Goal: Task Accomplishment & Management: Use online tool/utility

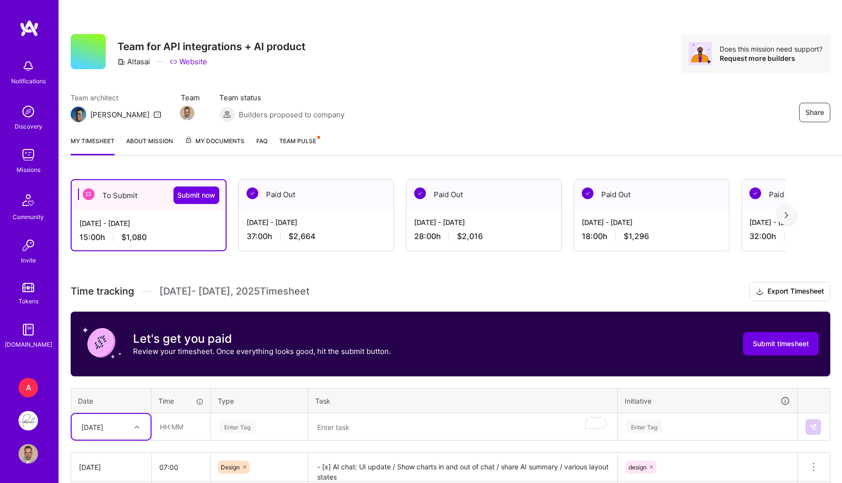
scroll to position [101, 0]
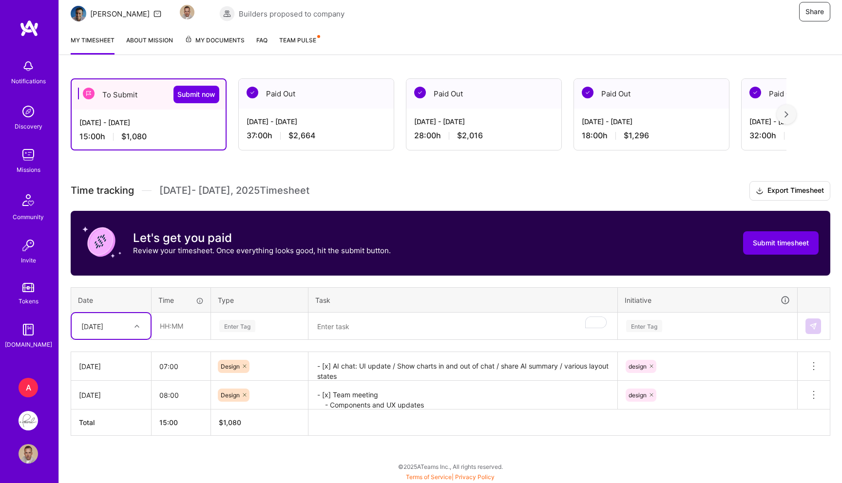
click at [103, 328] on div "[DATE]" at bounding box center [92, 326] width 22 height 10
click at [103, 429] on div "[DATE]" at bounding box center [111, 422] width 79 height 18
click at [181, 323] on input "text" at bounding box center [181, 326] width 58 height 26
type input "07:00"
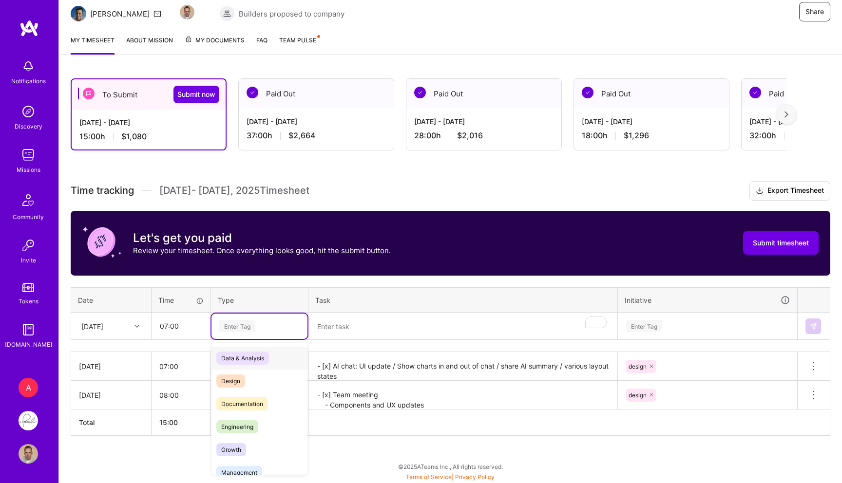
click at [294, 322] on div "Enter Tag" at bounding box center [259, 326] width 82 height 12
click at [237, 378] on span "Design" at bounding box center [230, 381] width 29 height 13
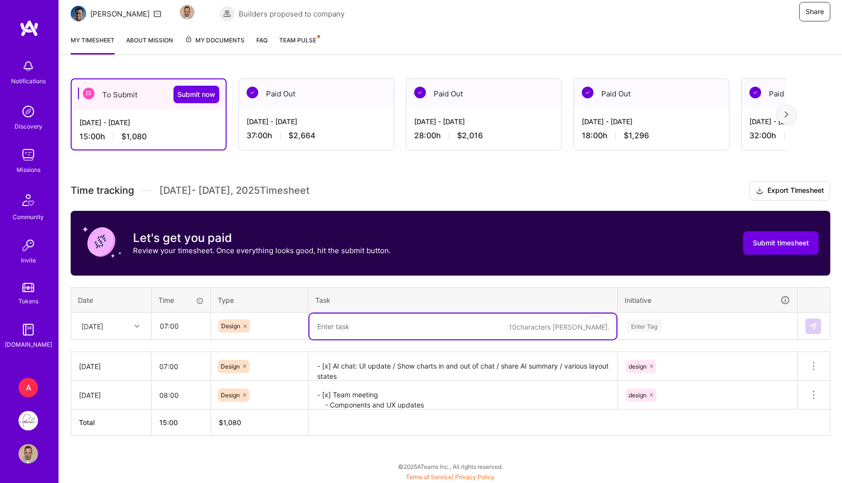
click at [353, 323] on textarea "To enrich screen reader interactions, please activate Accessibility in Grammarl…" at bounding box center [462, 327] width 307 height 26
paste textarea "- [x] Team meeting - [x] Integrations UI update - [x] AI Exec Summary interacti…"
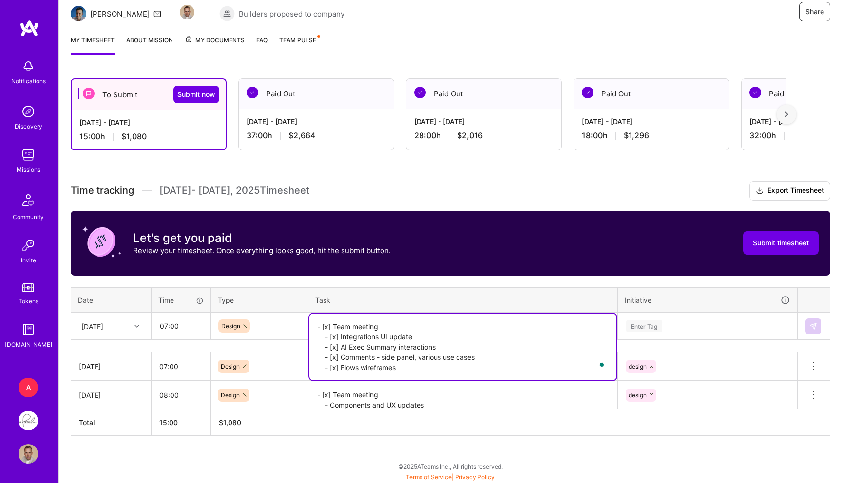
click at [640, 325] on div "Enter Tag" at bounding box center [644, 326] width 36 height 15
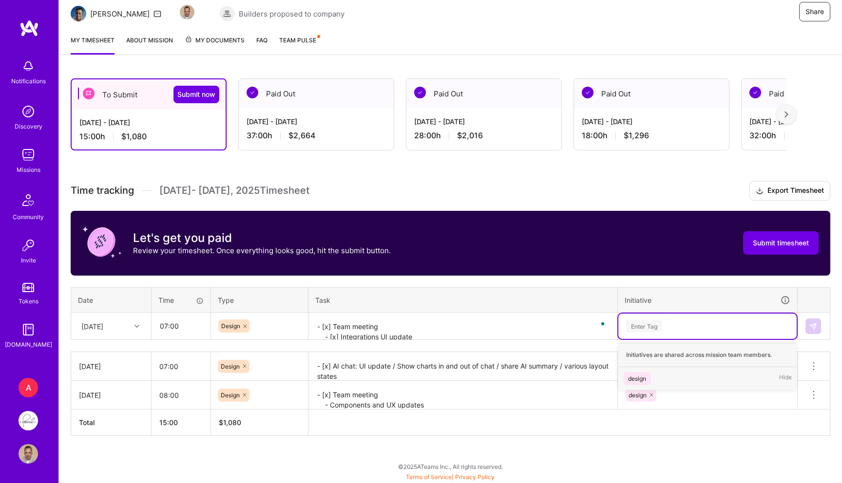
click at [641, 333] on div "Enter Tag" at bounding box center [707, 326] width 178 height 25
click at [645, 321] on div "Enter Tag" at bounding box center [644, 326] width 36 height 15
click at [637, 376] on div "design" at bounding box center [637, 379] width 18 height 10
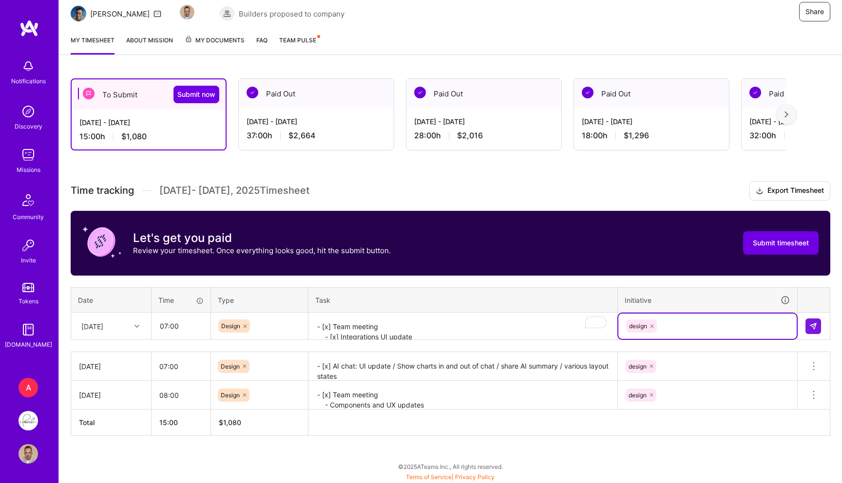
click at [398, 322] on textarea "- [x] Team meeting - [x] Integrations UI update - [x] AI Exec Summary interacti…" at bounding box center [462, 327] width 307 height 26
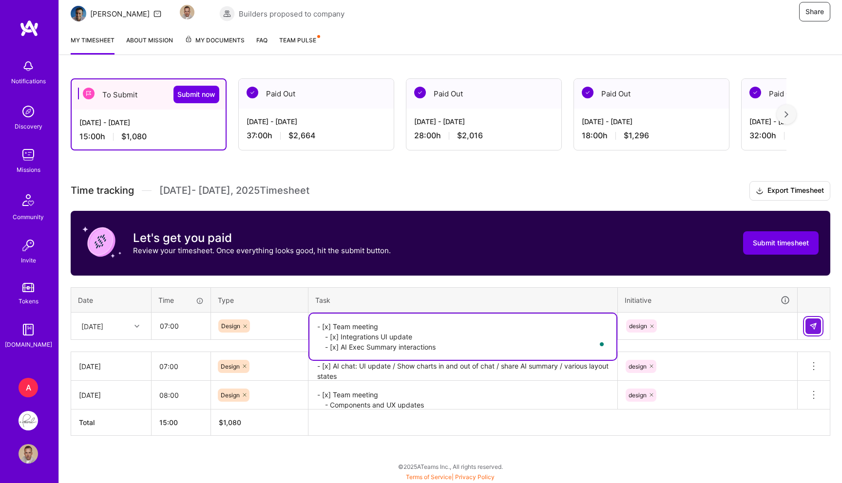
type textarea "- [x] Team meeting - [x] Integrations UI update - [x] AI Exec Summary interacti…"
click at [808, 327] on button at bounding box center [813, 327] width 16 height 16
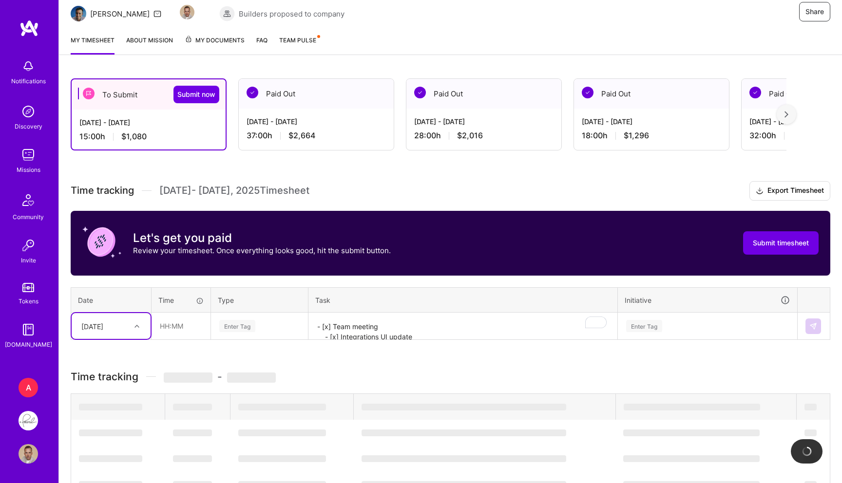
click at [111, 327] on div "[DATE]" at bounding box center [111, 326] width 79 height 26
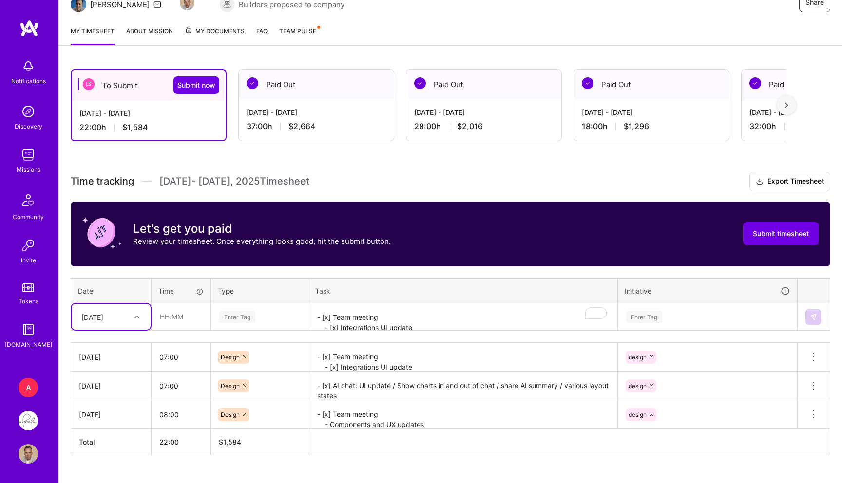
click at [103, 320] on div "[DATE]" at bounding box center [92, 317] width 22 height 10
click at [109, 394] on div "[DATE]" at bounding box center [111, 397] width 79 height 18
click at [175, 313] on input "text" at bounding box center [181, 317] width 58 height 26
type input "07:00"
click at [240, 321] on div "Enter Tag" at bounding box center [237, 316] width 36 height 15
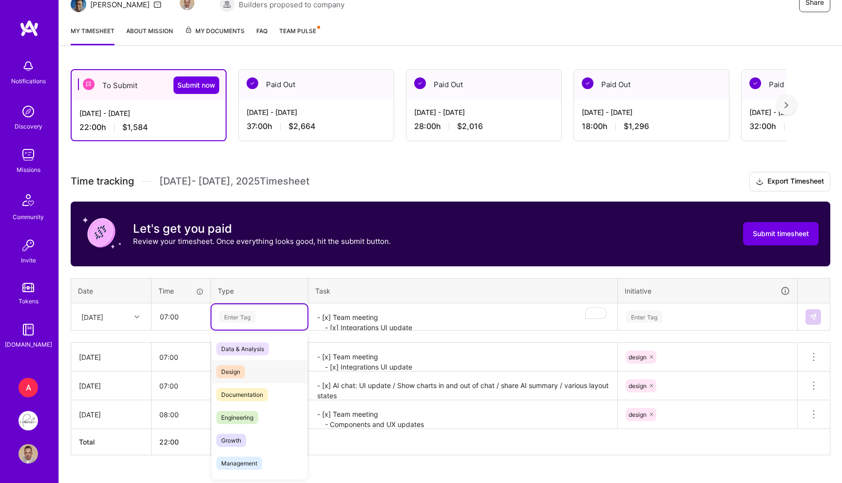
click at [247, 366] on div "Design" at bounding box center [259, 372] width 96 height 23
click at [386, 319] on textarea "- [x] Team meeting - [x] Integrations UI update - [x] AI Exec Summary interacti…" at bounding box center [462, 317] width 307 height 26
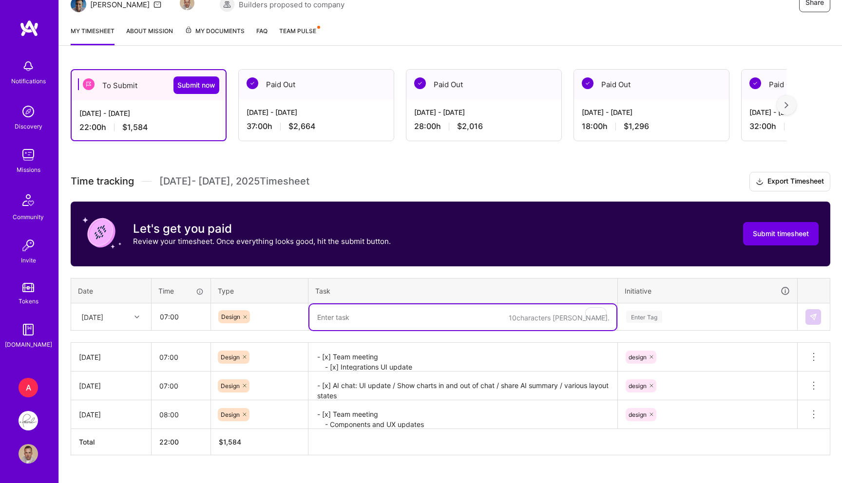
paste textarea "- [x] Comments - side panel, various use cases - [x] Flows wireframes"
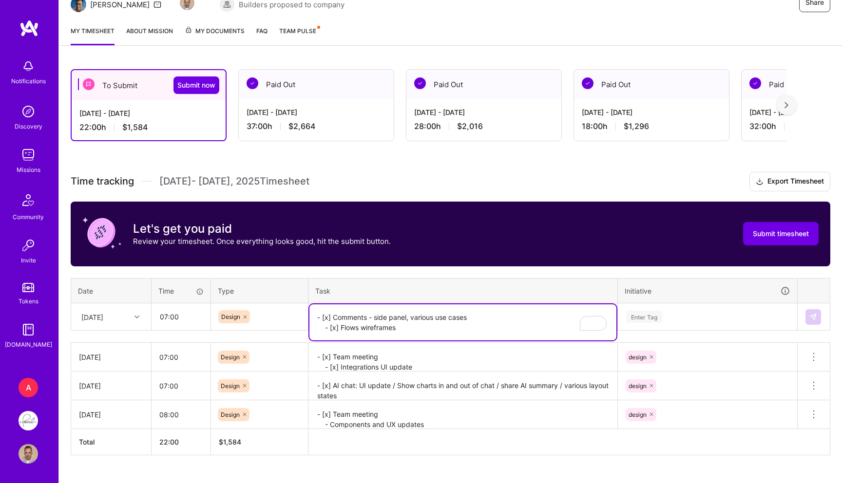
type textarea "- [x] Comments - side panel, various use cases - [x] Flows wireframes"
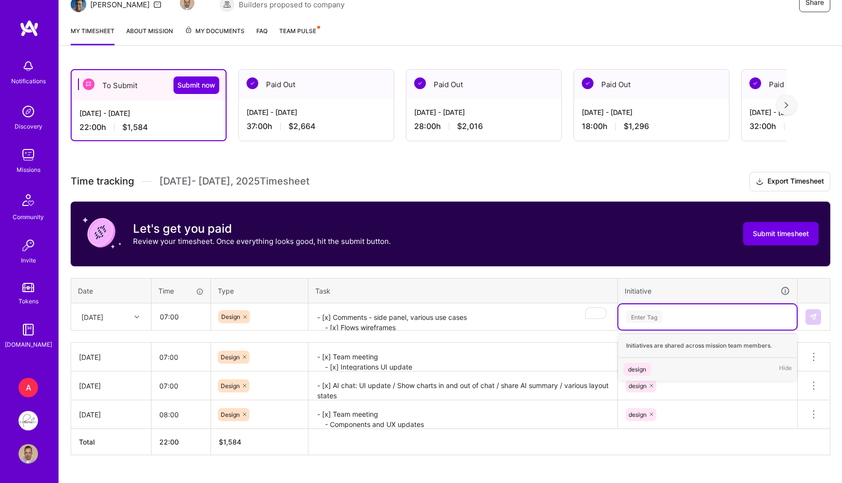
click at [647, 315] on div "Enter Tag" at bounding box center [644, 316] width 36 height 15
click at [637, 368] on div "design" at bounding box center [637, 369] width 18 height 10
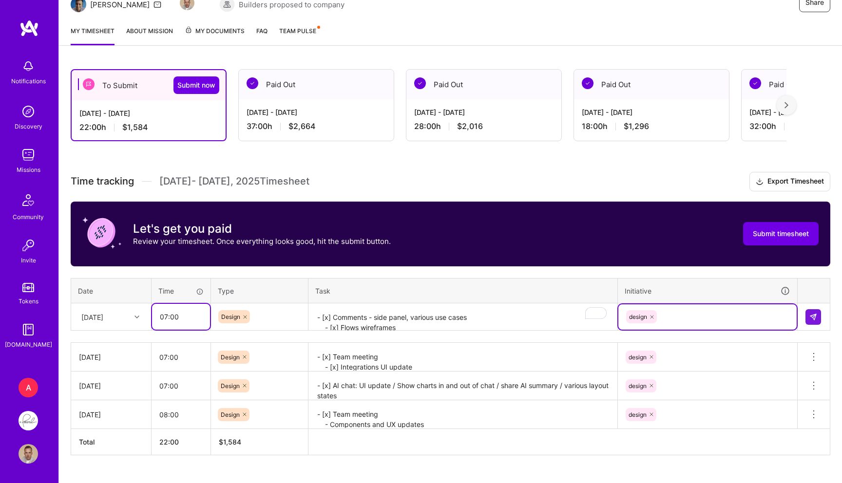
click at [175, 316] on input "07:00" at bounding box center [181, 317] width 58 height 26
click at [813, 316] on img at bounding box center [813, 317] width 8 height 8
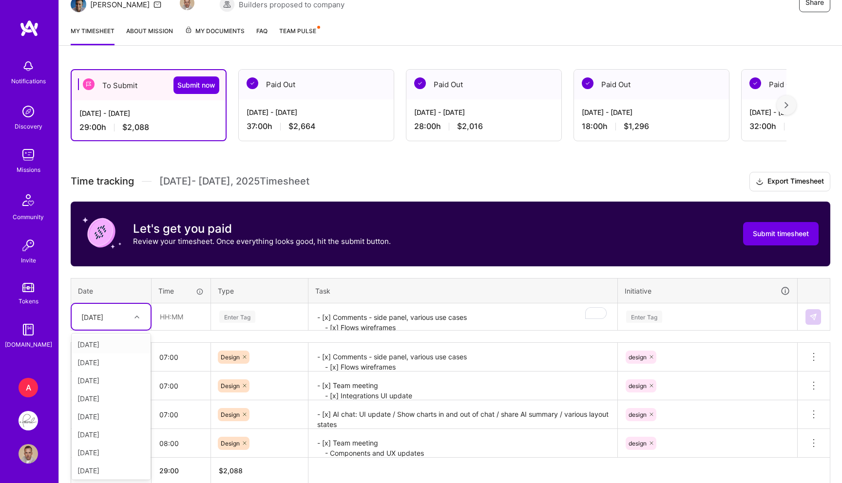
click at [103, 312] on div "[DATE]" at bounding box center [92, 317] width 22 height 10
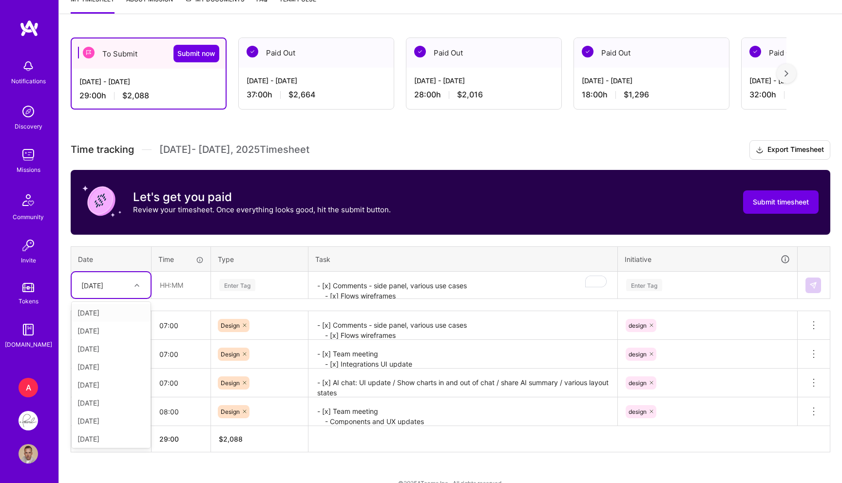
scroll to position [158, 0]
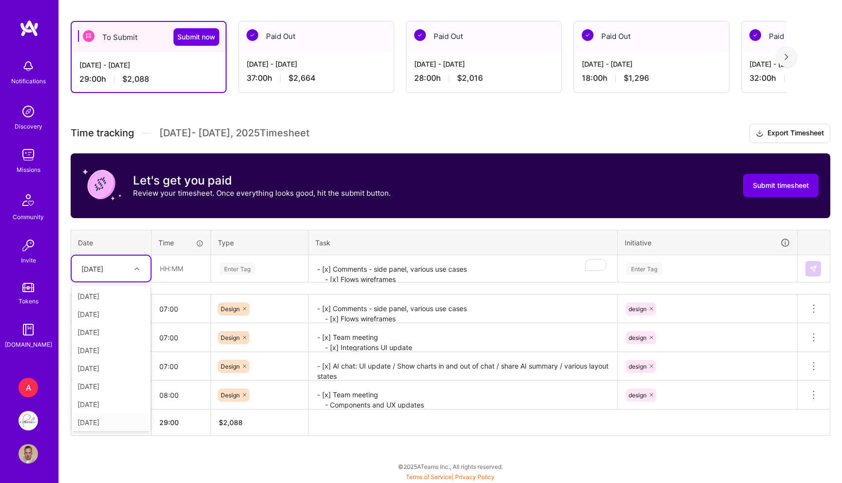
click at [105, 416] on div "[DATE]" at bounding box center [111, 423] width 79 height 18
click at [180, 268] on input "text" at bounding box center [181, 269] width 58 height 26
type input "06:00"
click at [240, 271] on div "Enter Tag" at bounding box center [237, 268] width 36 height 15
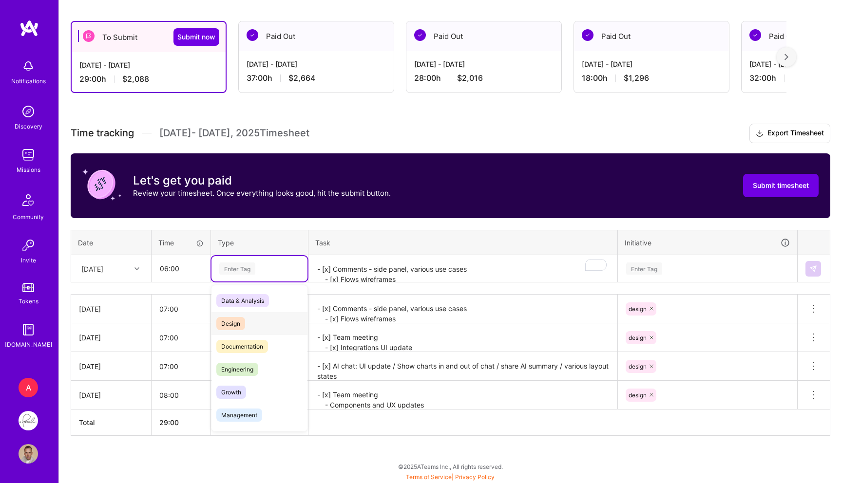
click at [239, 317] on span "Design" at bounding box center [230, 323] width 29 height 13
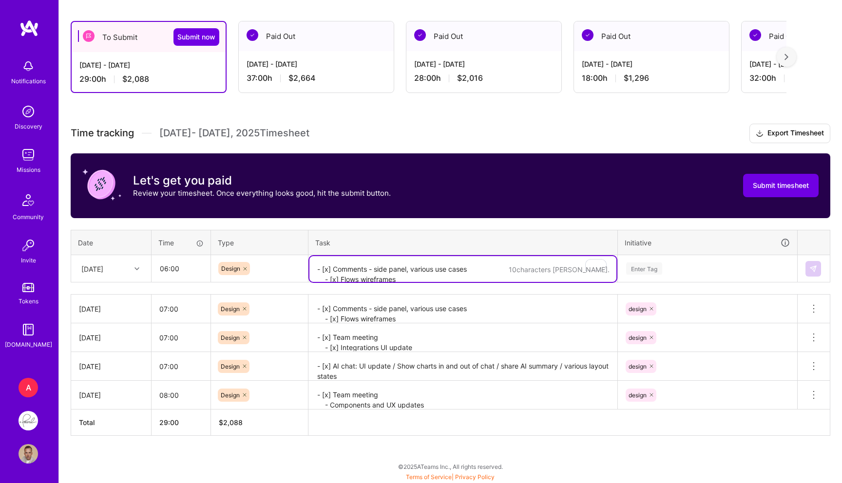
click at [411, 259] on textarea "- [x] Comments - side panel, various use cases - [x] Flows wireframes" at bounding box center [462, 269] width 307 height 26
paste textarea "- [x] Team call"
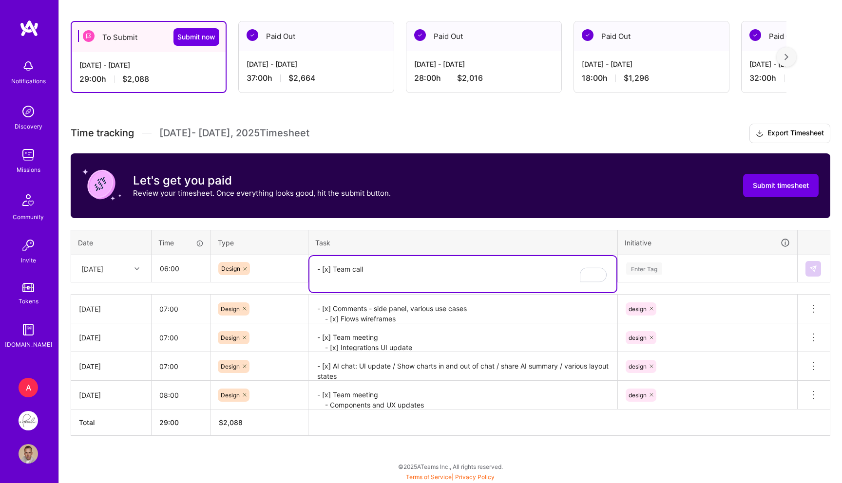
paste textarea "- [x] Team call"
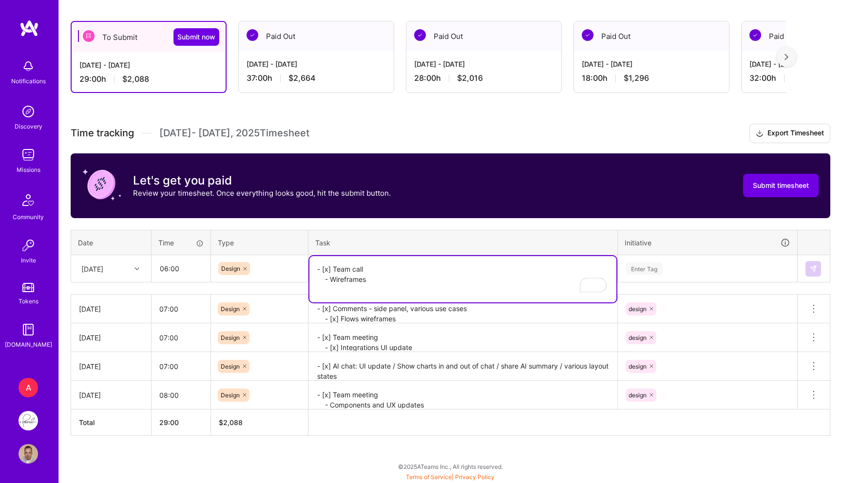
paste textarea "- Wireframes"
type textarea "- [x] Team call - Wireframes - DS components"
click at [640, 261] on div "Enter Tag" at bounding box center [707, 268] width 178 height 25
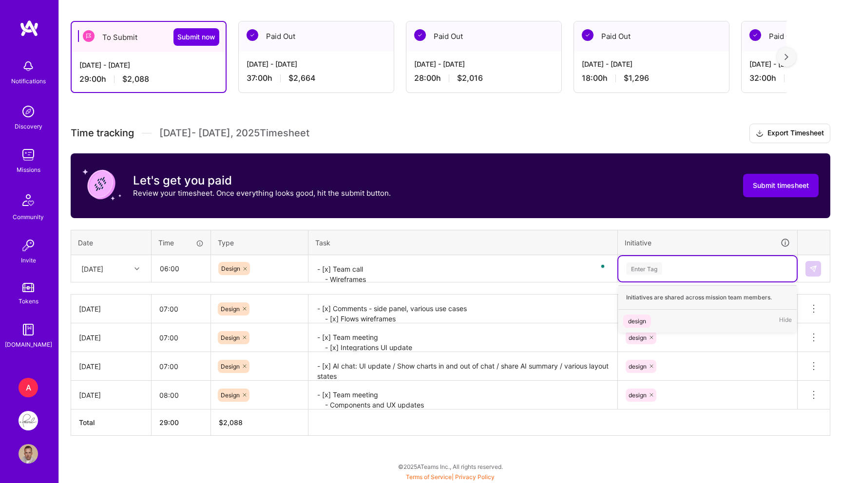
click at [637, 323] on div "design" at bounding box center [637, 321] width 18 height 10
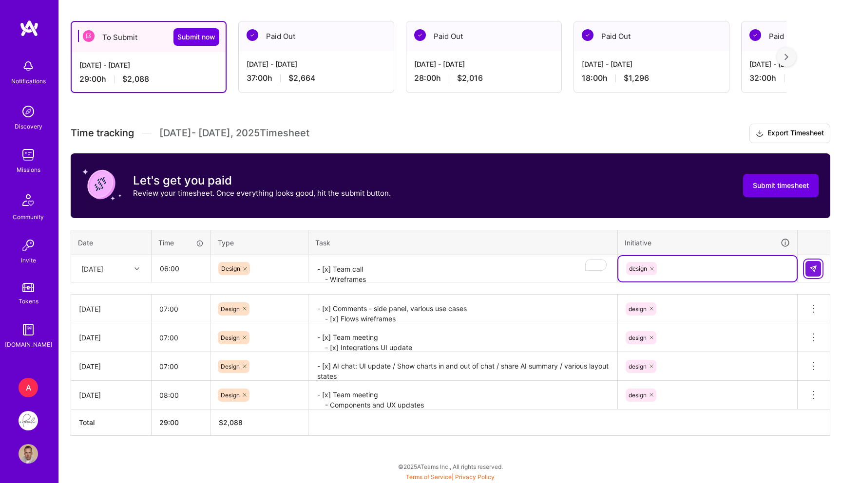
click at [813, 267] on img at bounding box center [813, 269] width 8 height 8
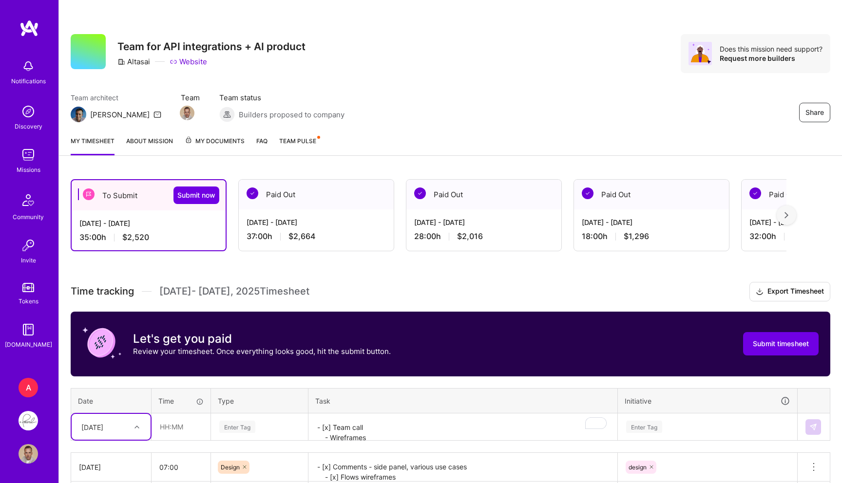
scroll to position [197, 0]
